Goal: Check status: Check status

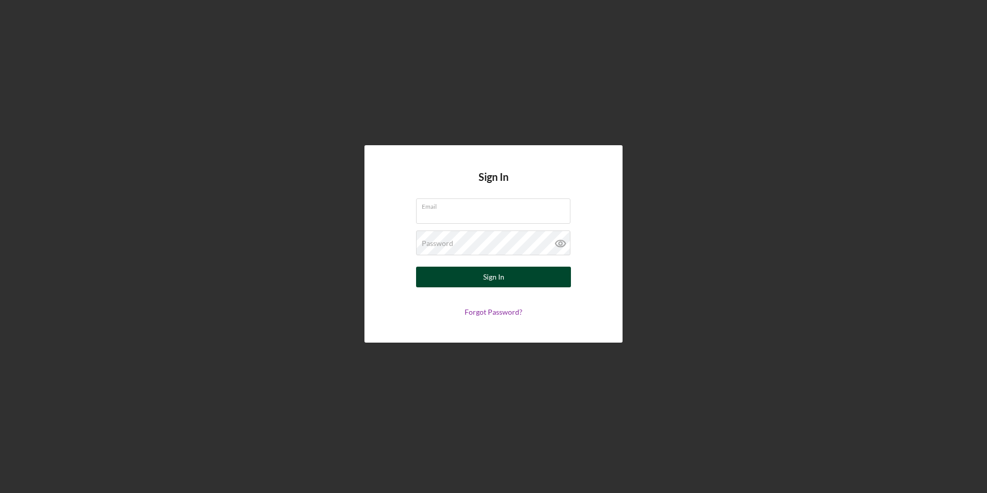
type input "[EMAIL_ADDRESS][DOMAIN_NAME]"
click at [486, 281] on div "Sign In" at bounding box center [493, 276] width 21 height 21
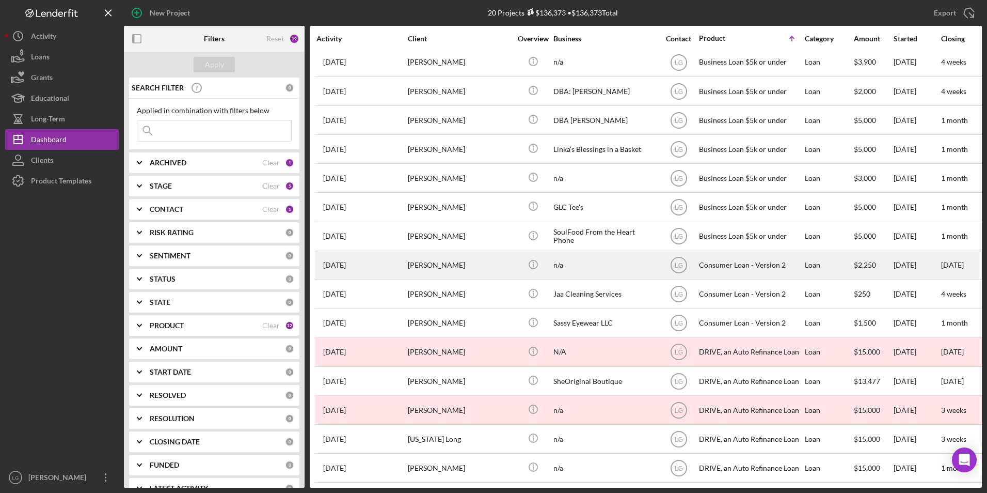
scroll to position [156, 0]
click at [471, 248] on tbody "[DATE] [PERSON_NAME] [PERSON_NAME] Icon/Info K & R Management LLC LG Business L…" at bounding box center [948, 192] width 1267 height 579
drag, startPoint x: 471, startPoint y: 249, endPoint x: 474, endPoint y: 256, distance: 7.2
click at [474, 256] on div "[PERSON_NAME]" at bounding box center [459, 264] width 103 height 27
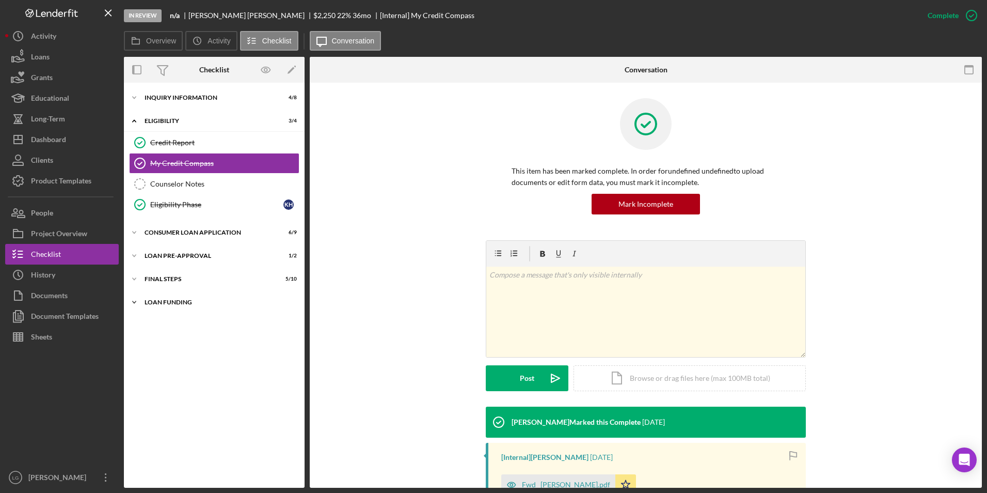
drag, startPoint x: 156, startPoint y: 307, endPoint x: 157, endPoint y: 293, distance: 13.5
click at [155, 307] on div "Icon/Expander Loan Funding 0 / 1" at bounding box center [214, 302] width 181 height 21
click at [158, 282] on div "Icon/Expander FINAL STEPS 5 / 10" at bounding box center [214, 279] width 181 height 21
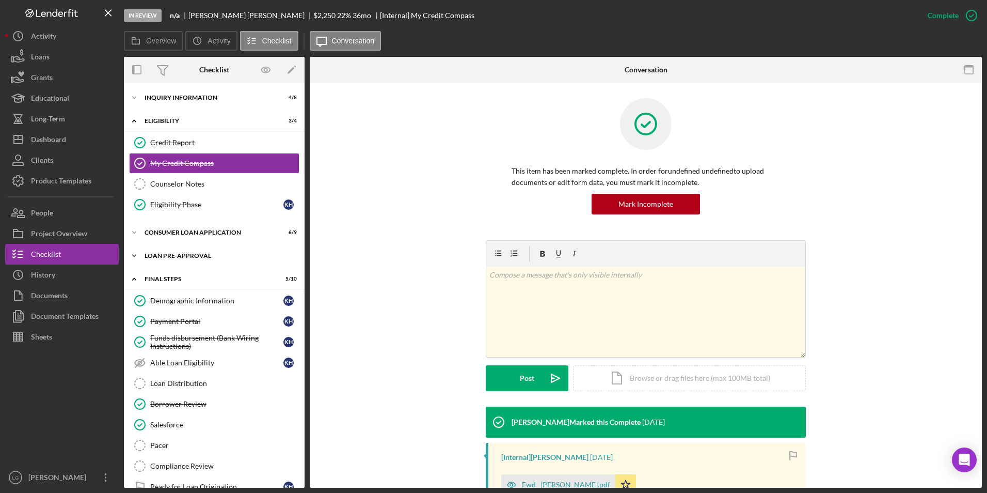
click at [158, 265] on div "Icon/Expander Loan Pre-Approval 1 / 2" at bounding box center [214, 255] width 181 height 21
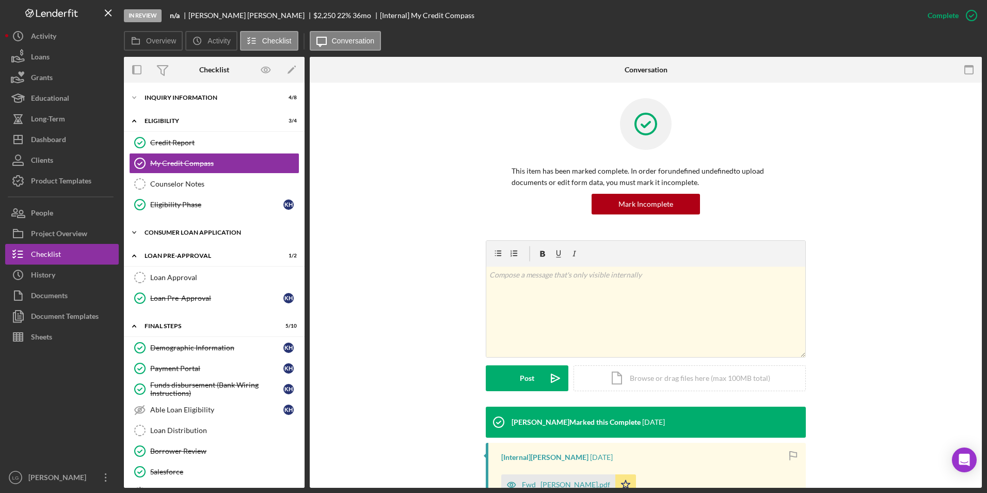
click at [166, 230] on div "Consumer Loan Application" at bounding box center [218, 232] width 147 height 6
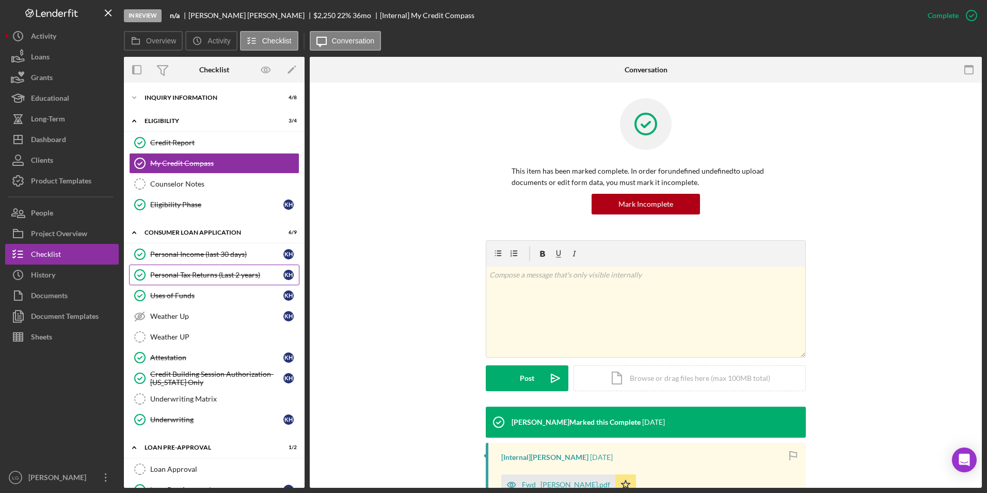
drag, startPoint x: 175, startPoint y: 278, endPoint x: 184, endPoint y: 276, distance: 10.0
click at [175, 278] on div "Personal Tax Returns (Last 2 years)" at bounding box center [216, 275] width 133 height 8
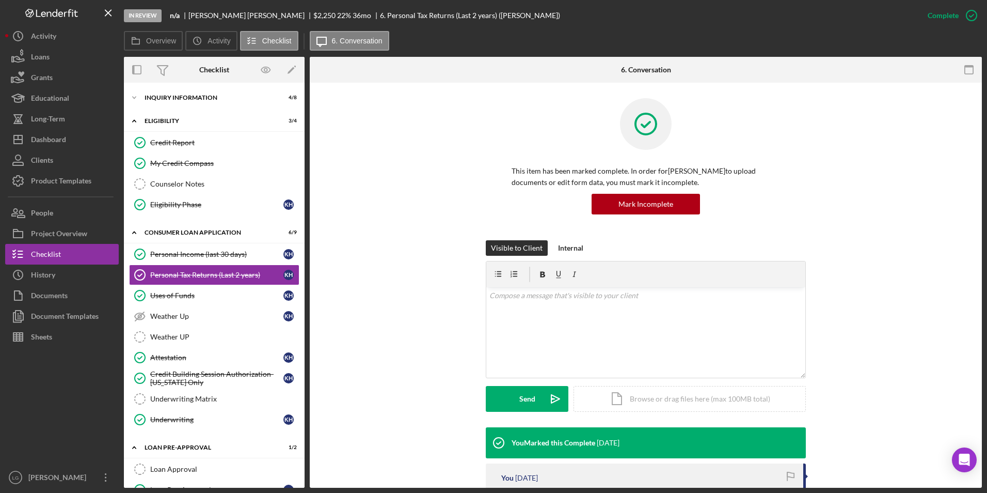
scroll to position [155, 0]
